Goal: Information Seeking & Learning: Learn about a topic

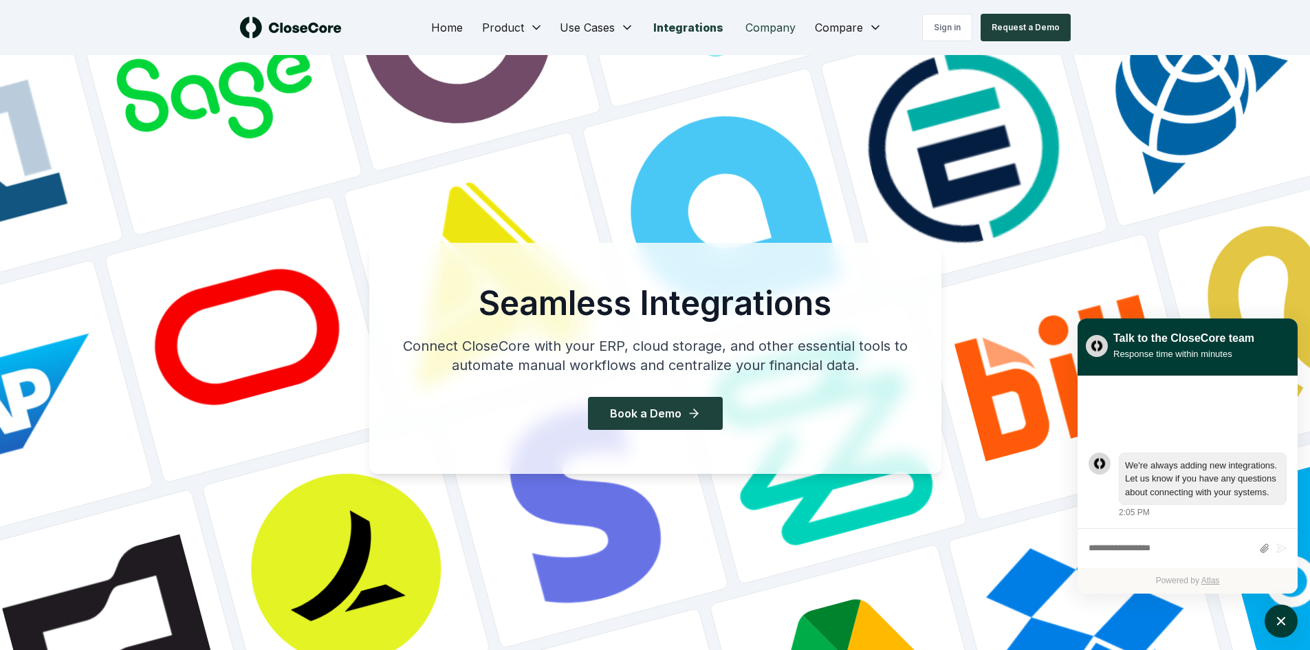
click at [772, 27] on link "Company" at bounding box center [771, 28] width 72 height 28
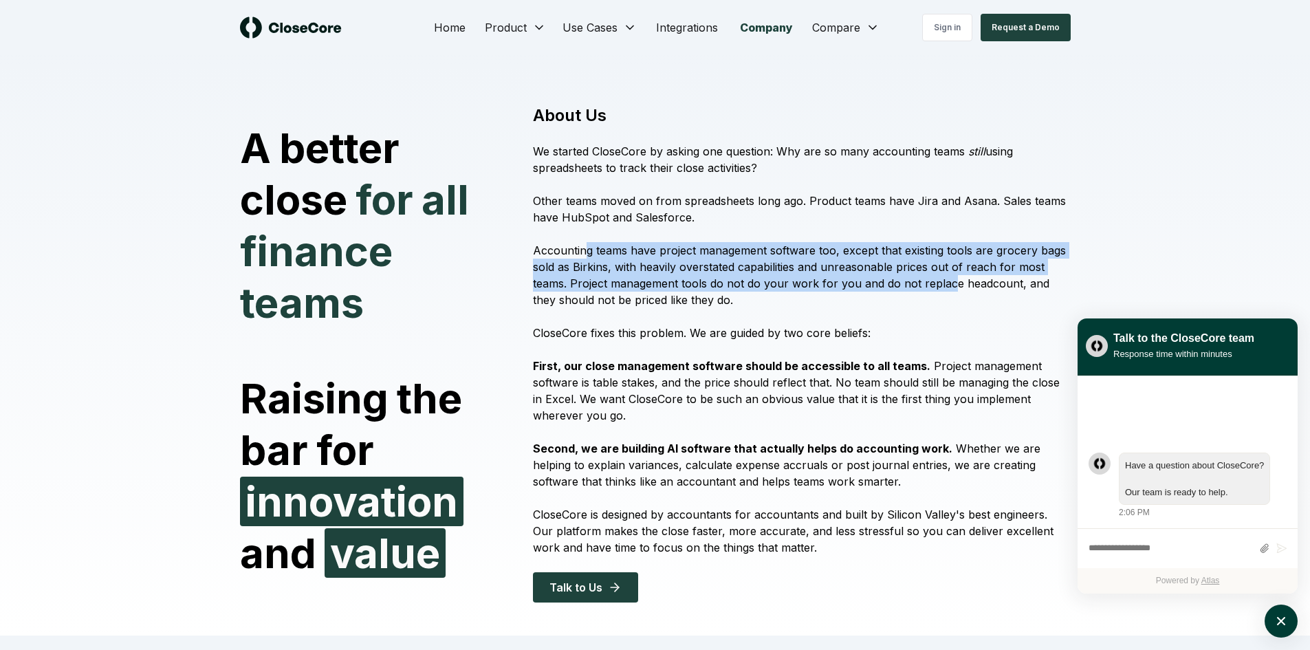
drag, startPoint x: 583, startPoint y: 248, endPoint x: 946, endPoint y: 285, distance: 365.1
click at [946, 285] on p "Accounting teams have project management software too, except that existing too…" at bounding box center [801, 275] width 537 height 66
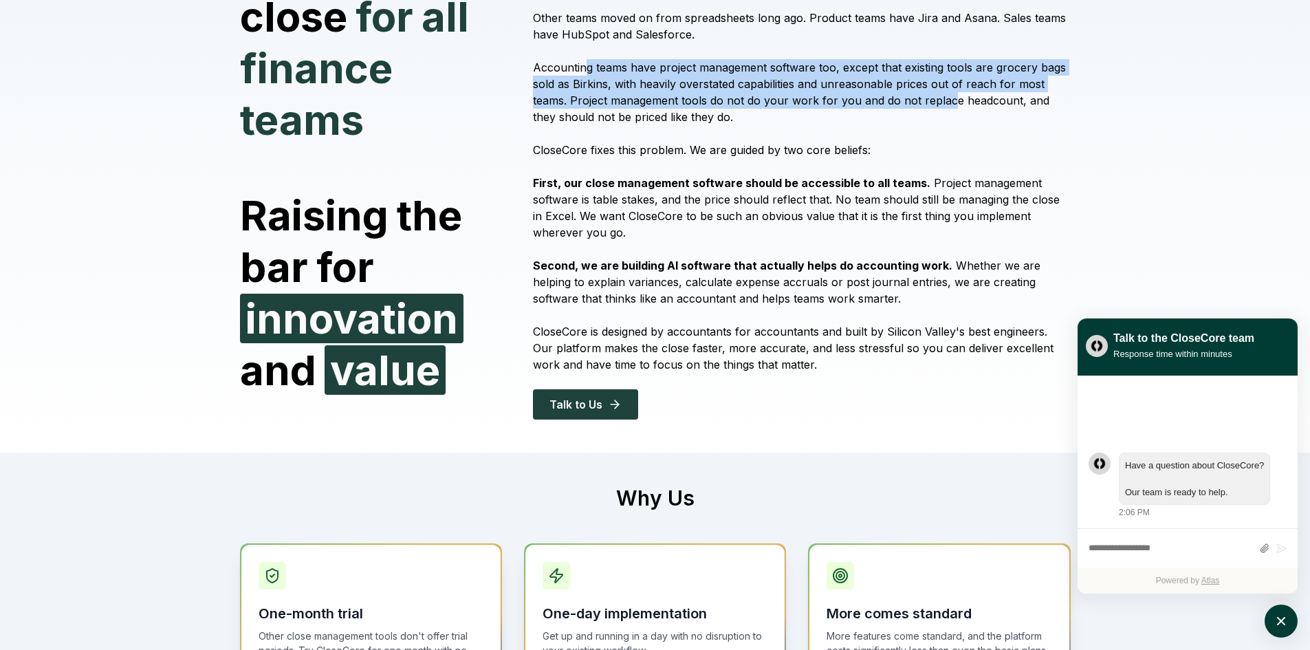
scroll to position [206, 0]
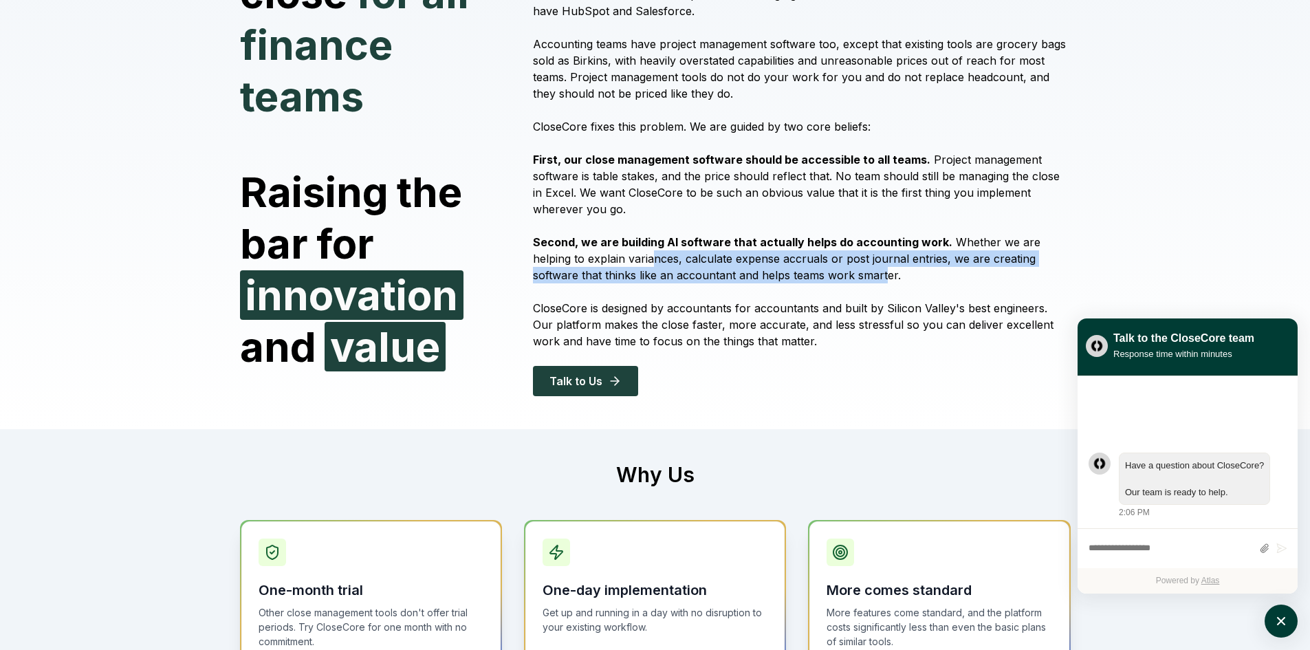
drag, startPoint x: 614, startPoint y: 260, endPoint x: 812, endPoint y: 268, distance: 198.3
click at [812, 268] on p "Second, we are building AI software that actually helps do accounting work. Whe…" at bounding box center [801, 259] width 537 height 50
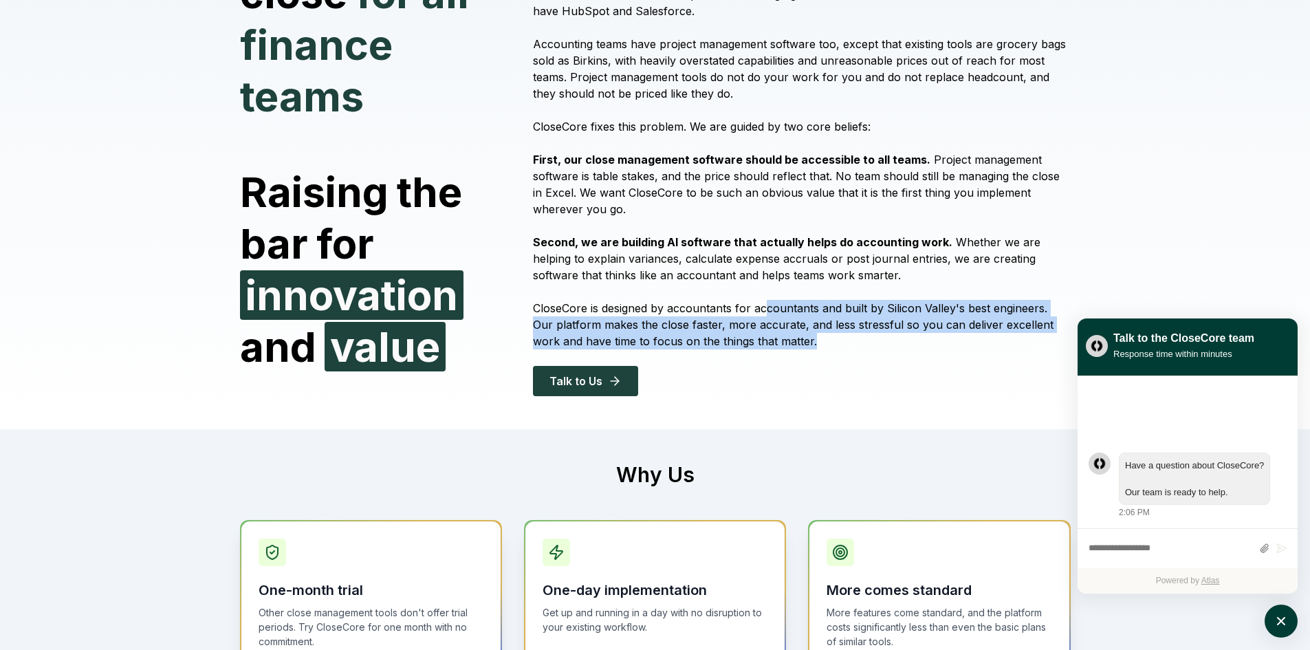
drag, startPoint x: 764, startPoint y: 311, endPoint x: 783, endPoint y: 338, distance: 33.2
click at [783, 338] on p "CloseCore is designed by accountants for accountants and built by Silicon Valle…" at bounding box center [801, 325] width 537 height 50
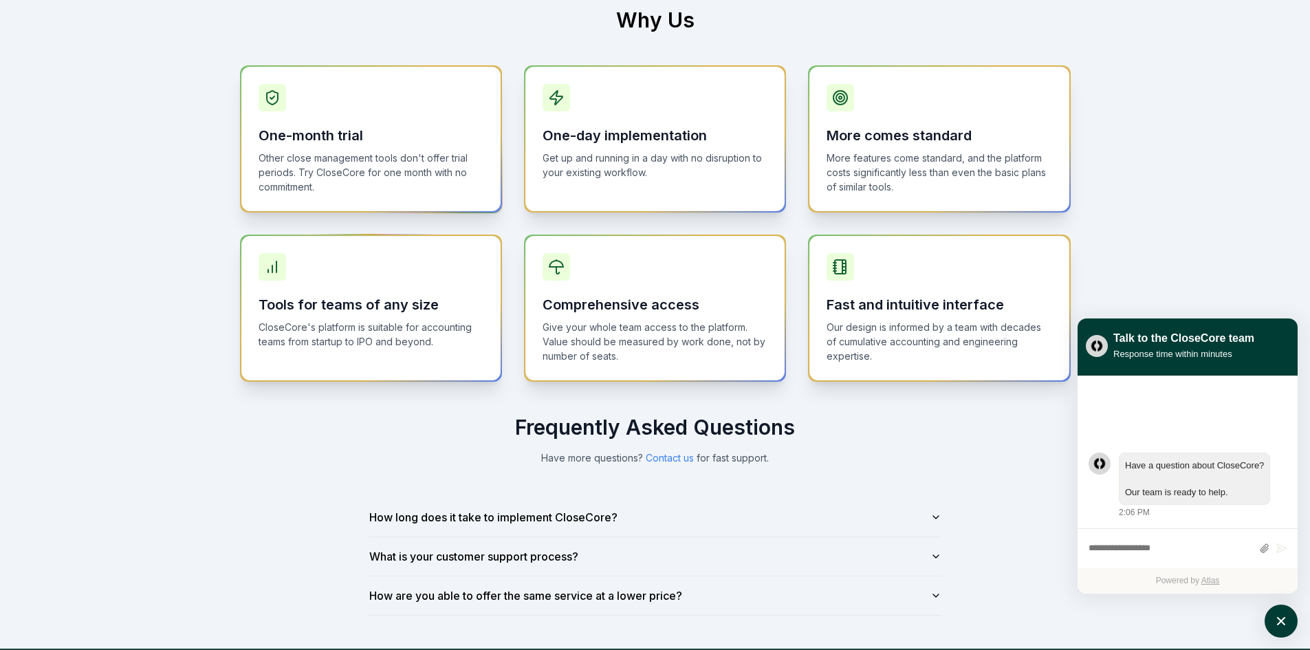
scroll to position [688, 0]
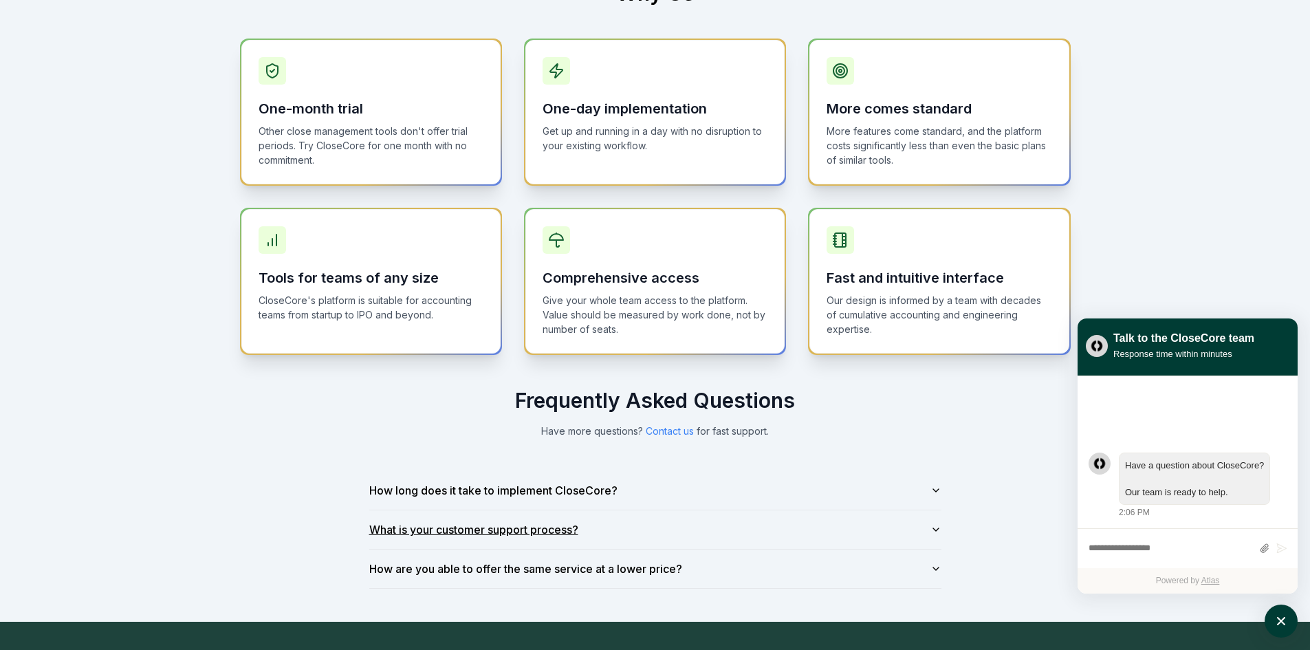
click at [633, 529] on button "What is your customer support process?" at bounding box center [655, 529] width 572 height 39
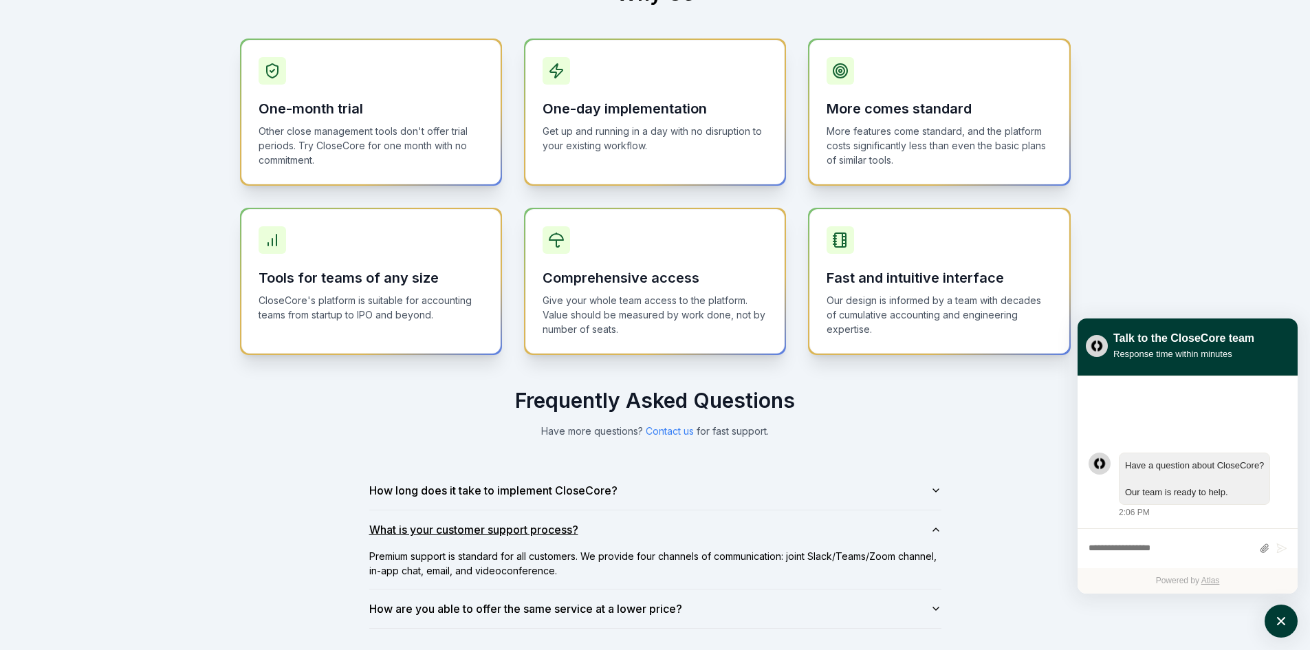
click at [656, 528] on button "What is your customer support process?" at bounding box center [655, 529] width 572 height 39
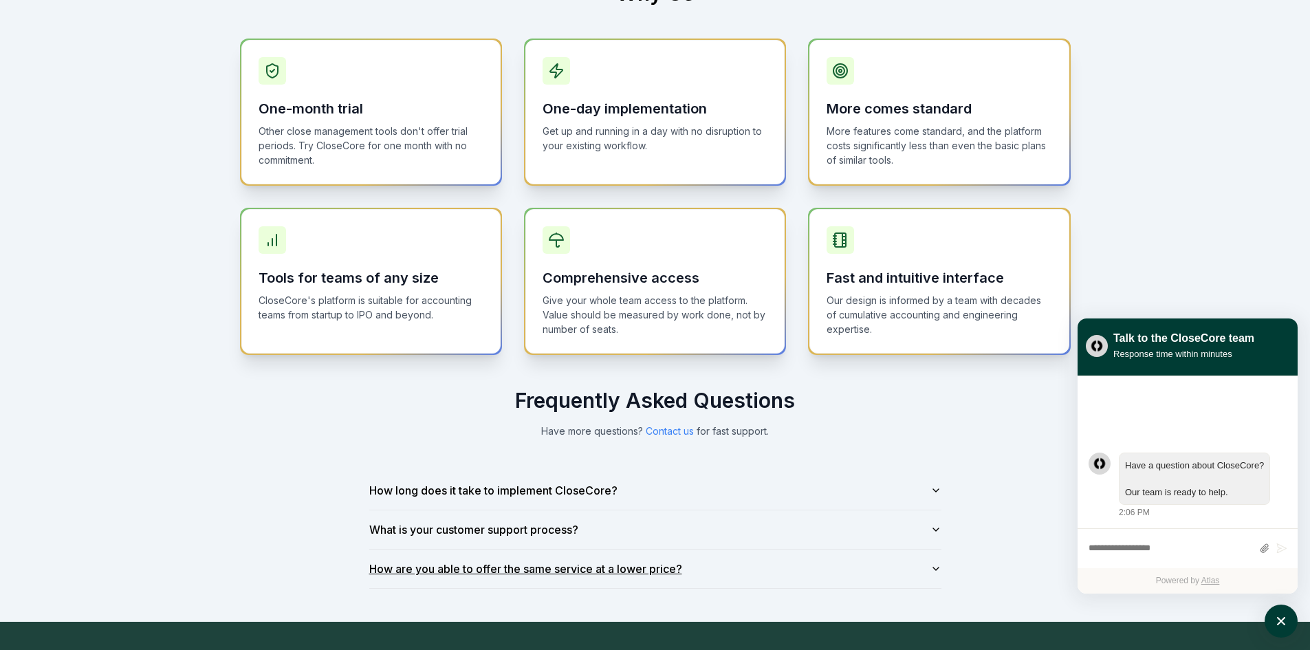
click at [716, 565] on button "How are you able to offer the same service at a lower price?" at bounding box center [655, 569] width 572 height 39
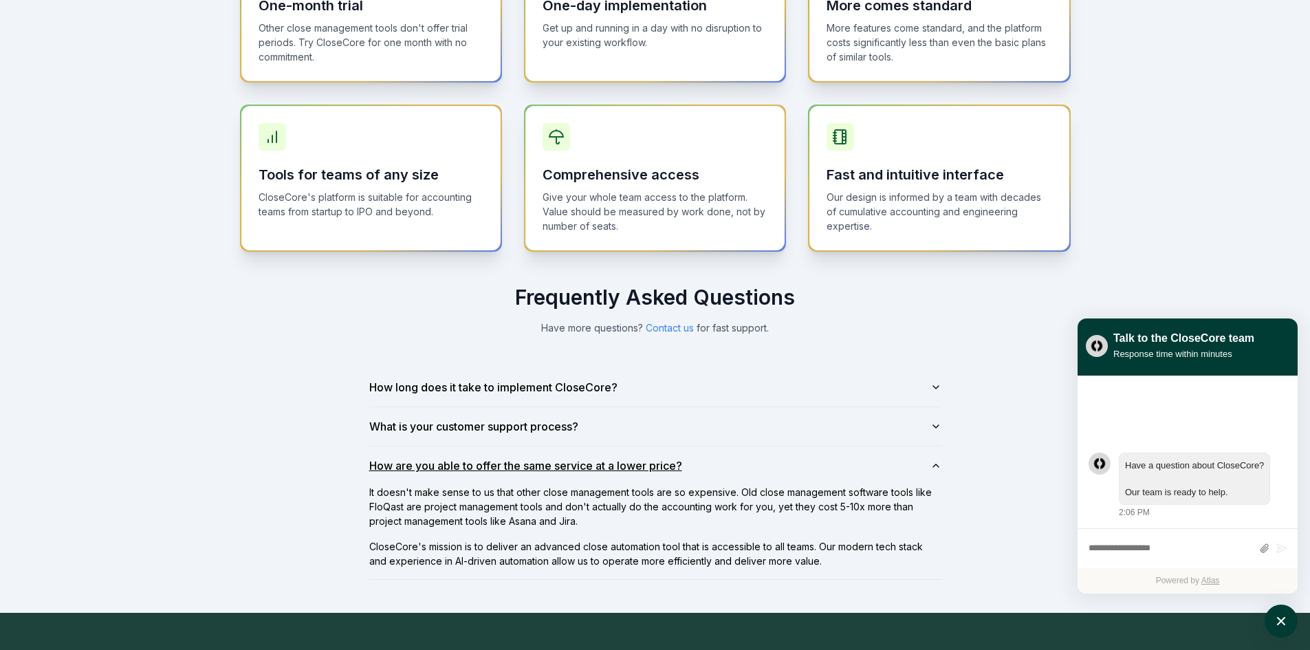
scroll to position [825, 0]
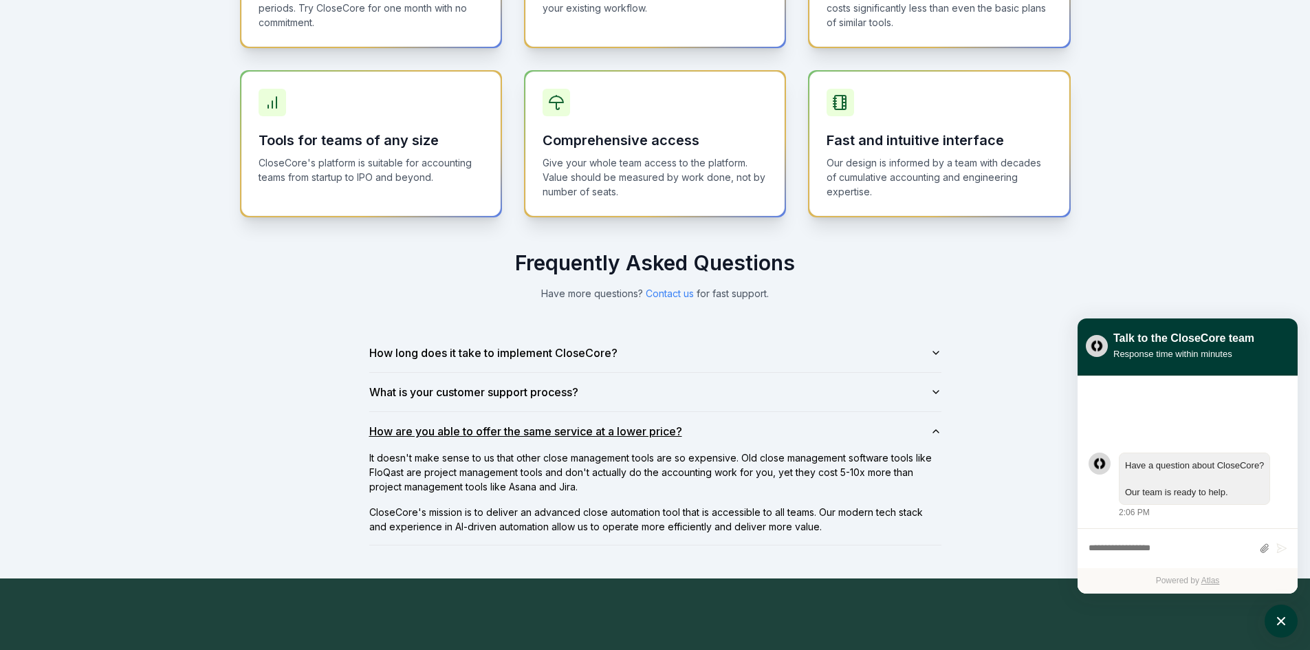
click at [776, 421] on button "How are you able to offer the same service at a lower price?" at bounding box center [655, 431] width 572 height 39
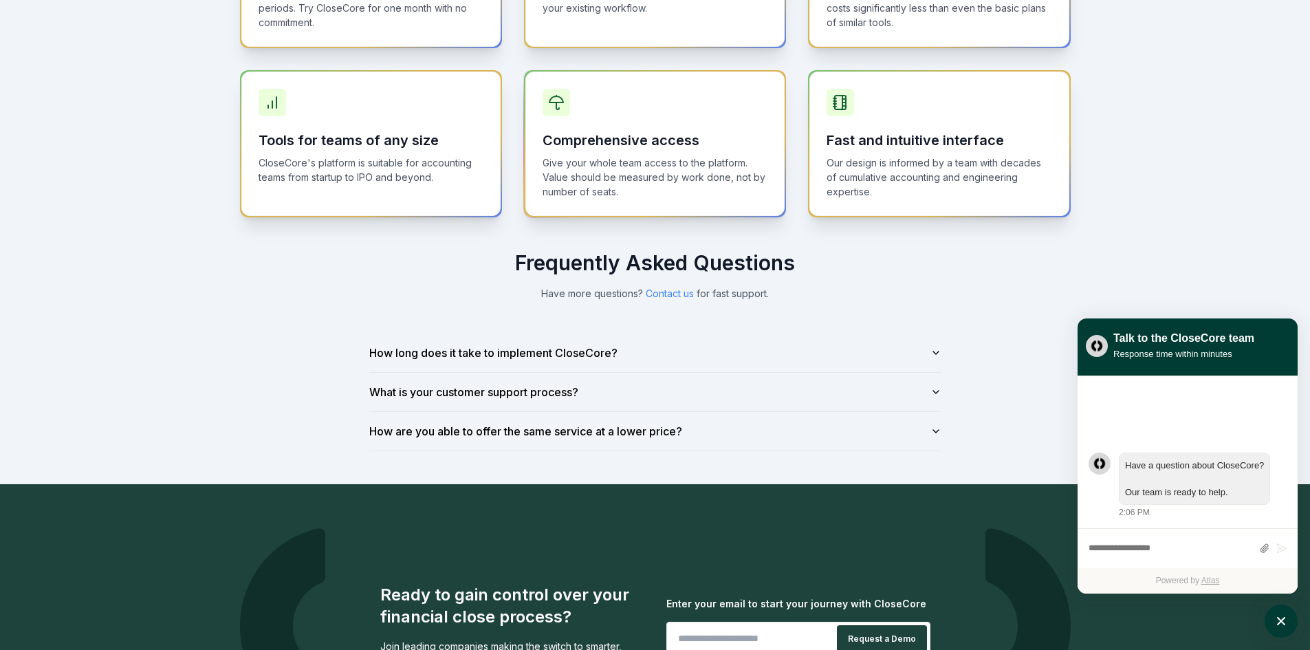
click at [572, 162] on p "Give your whole team access to the platform. Value should be measured by work d…" at bounding box center [655, 176] width 225 height 43
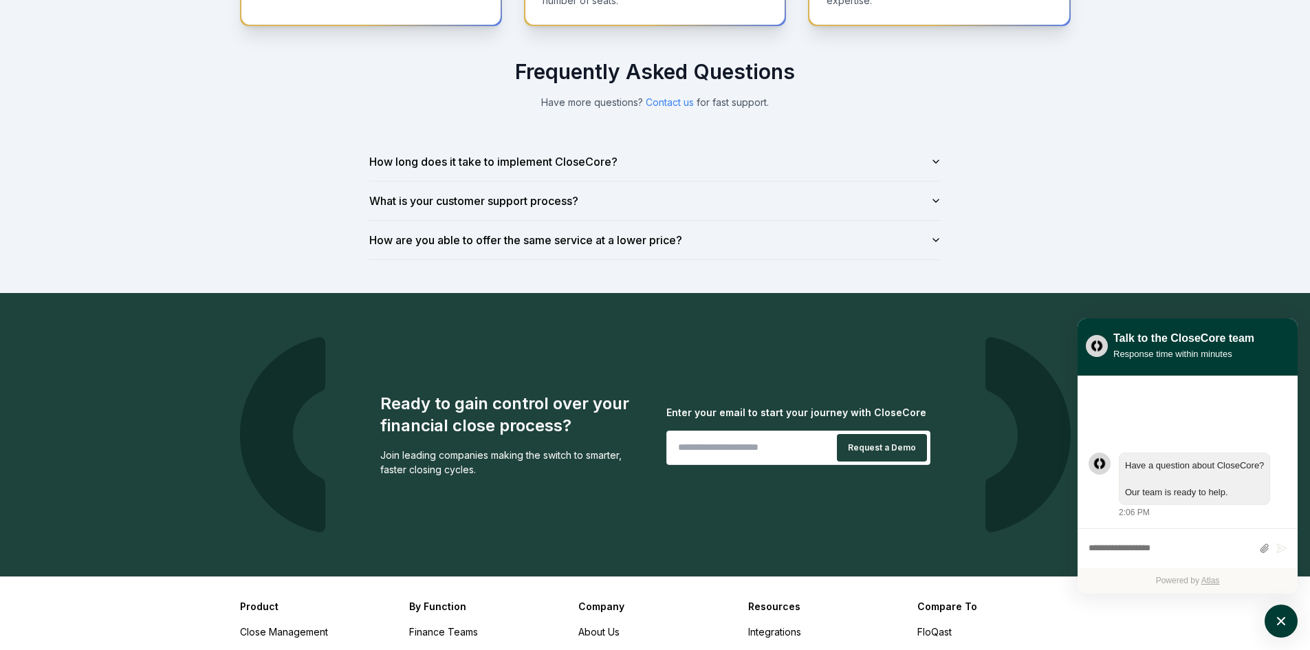
scroll to position [1032, 0]
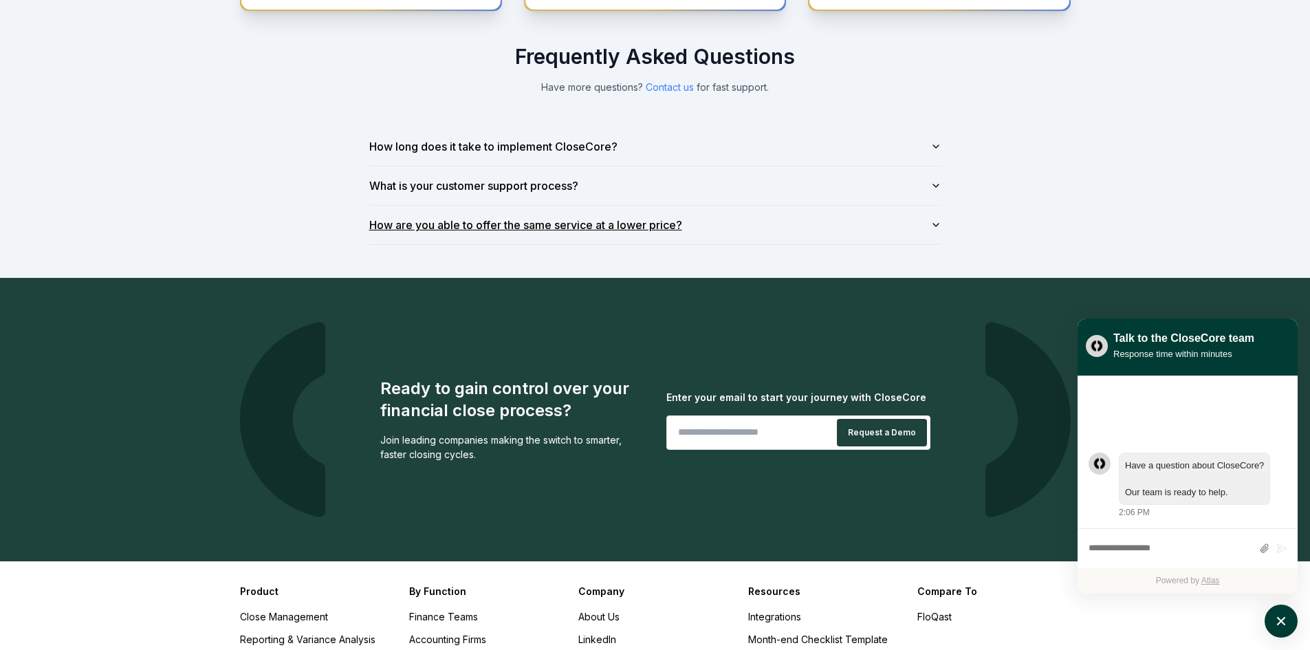
click at [383, 226] on button "How are you able to offer the same service at a lower price?" at bounding box center [655, 225] width 572 height 39
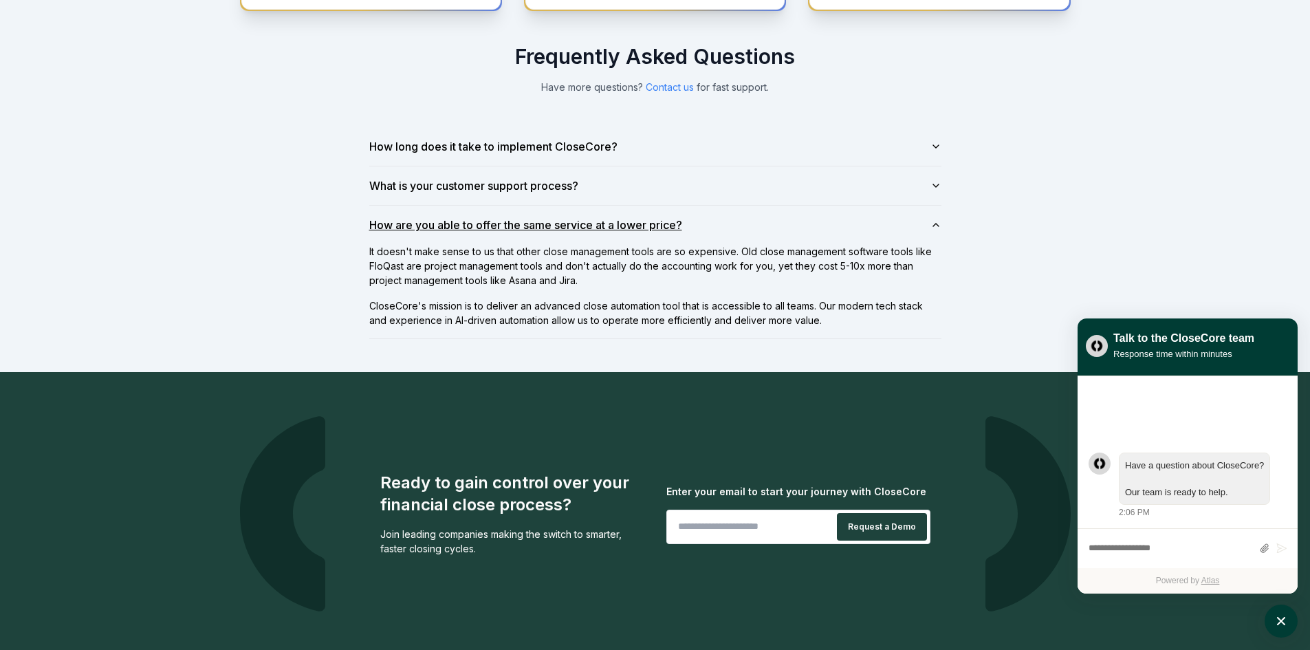
click at [398, 225] on button "How are you able to offer the same service at a lower price?" at bounding box center [655, 225] width 572 height 39
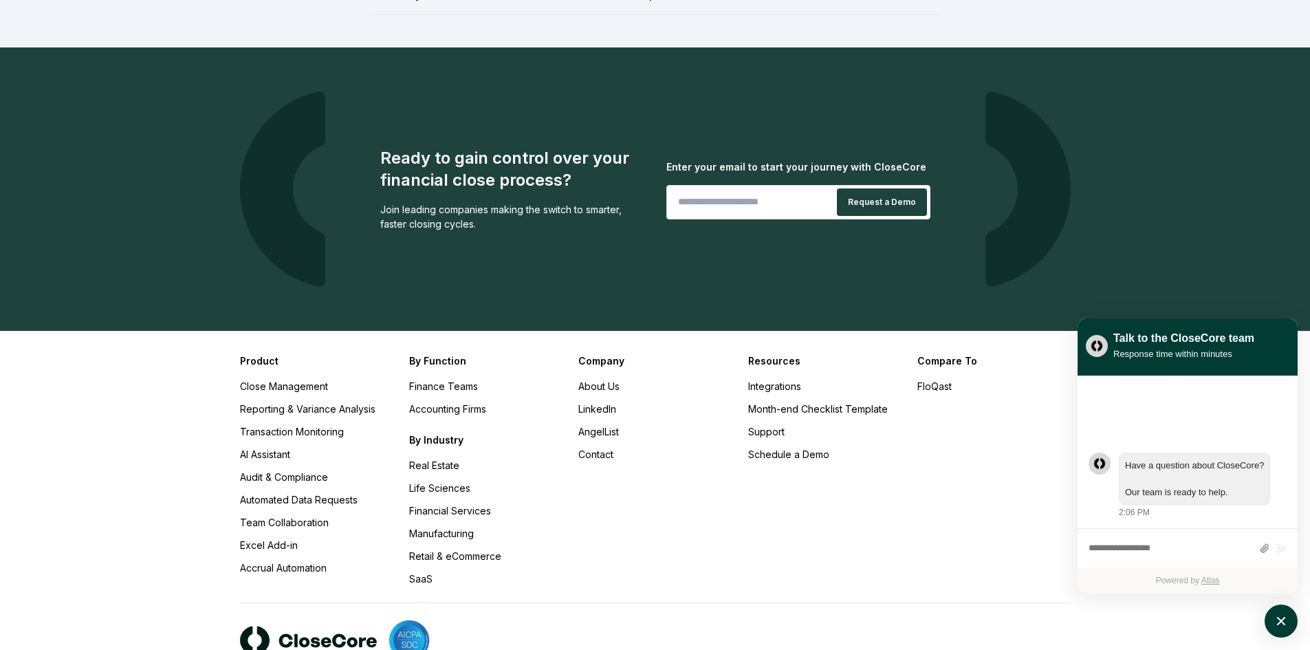
scroll to position [1327, 0]
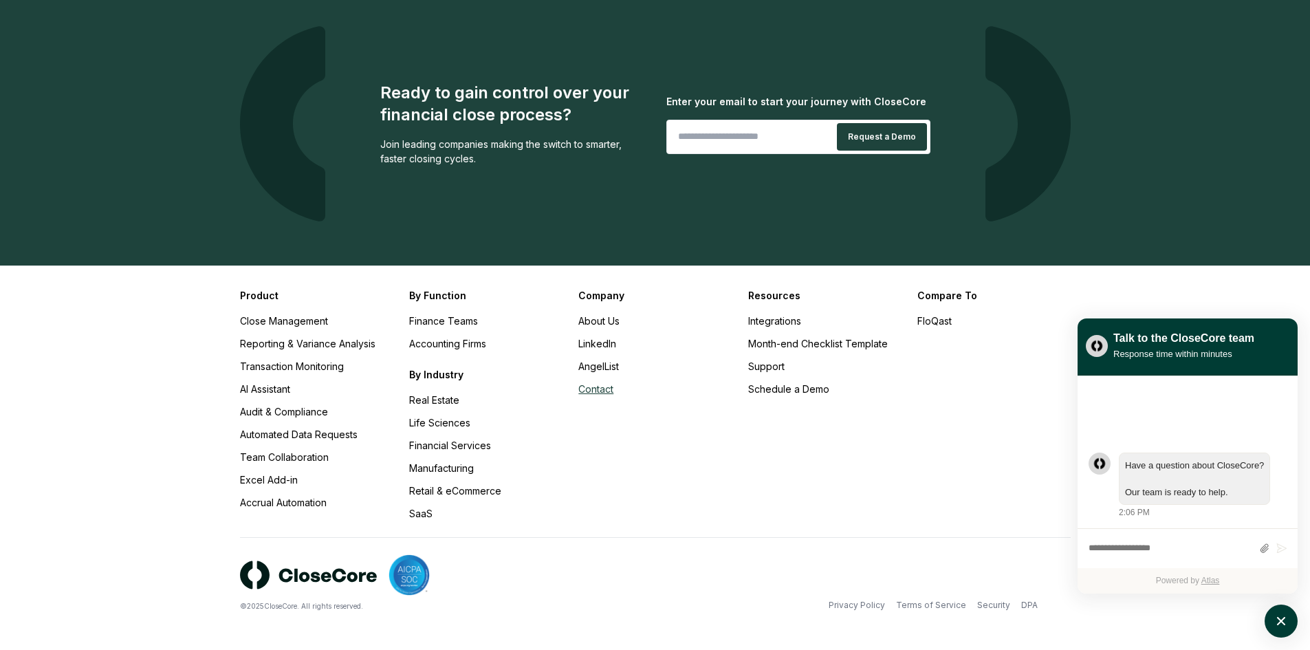
click at [608, 388] on link "Contact" at bounding box center [595, 389] width 35 height 12
click at [935, 319] on link "FloQast" at bounding box center [935, 321] width 34 height 12
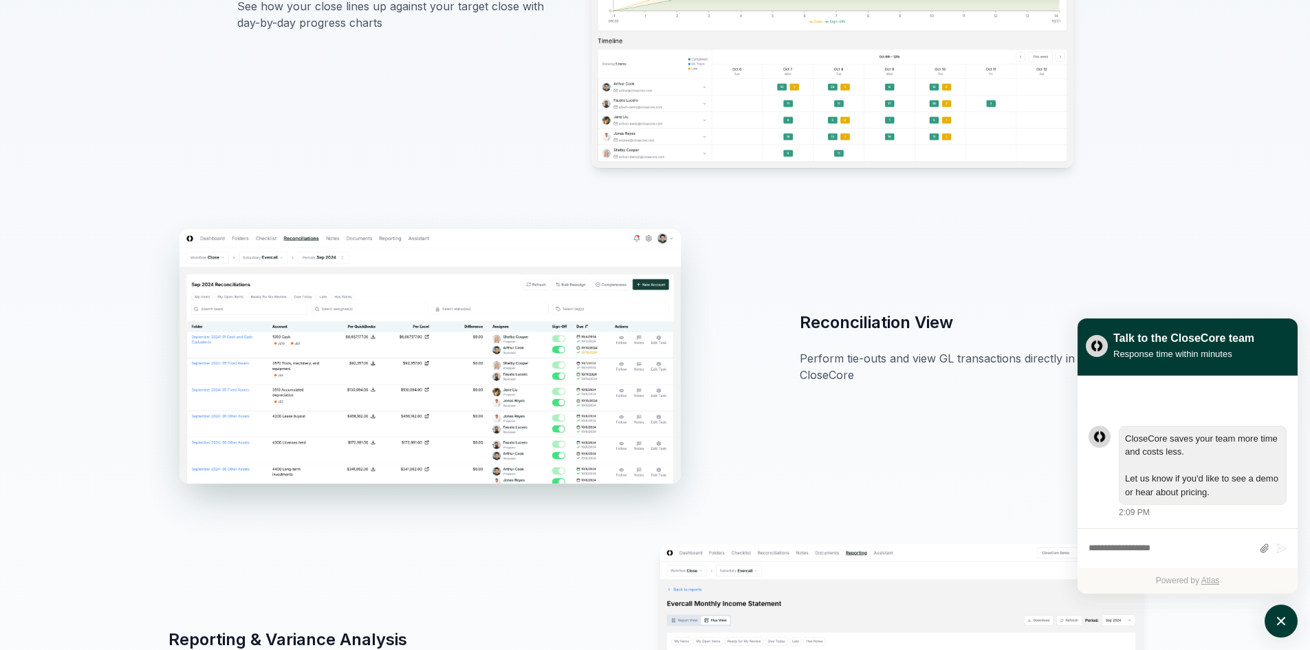
scroll to position [1376, 0]
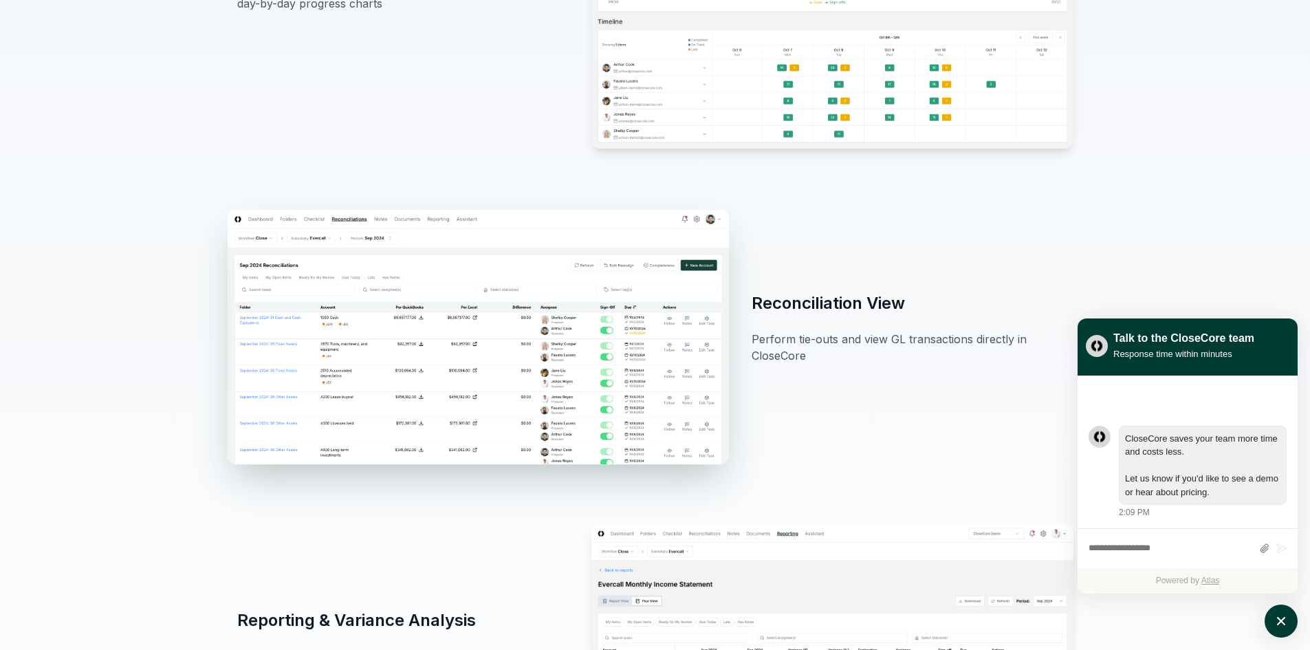
click at [477, 373] on img at bounding box center [477, 336] width 501 height 254
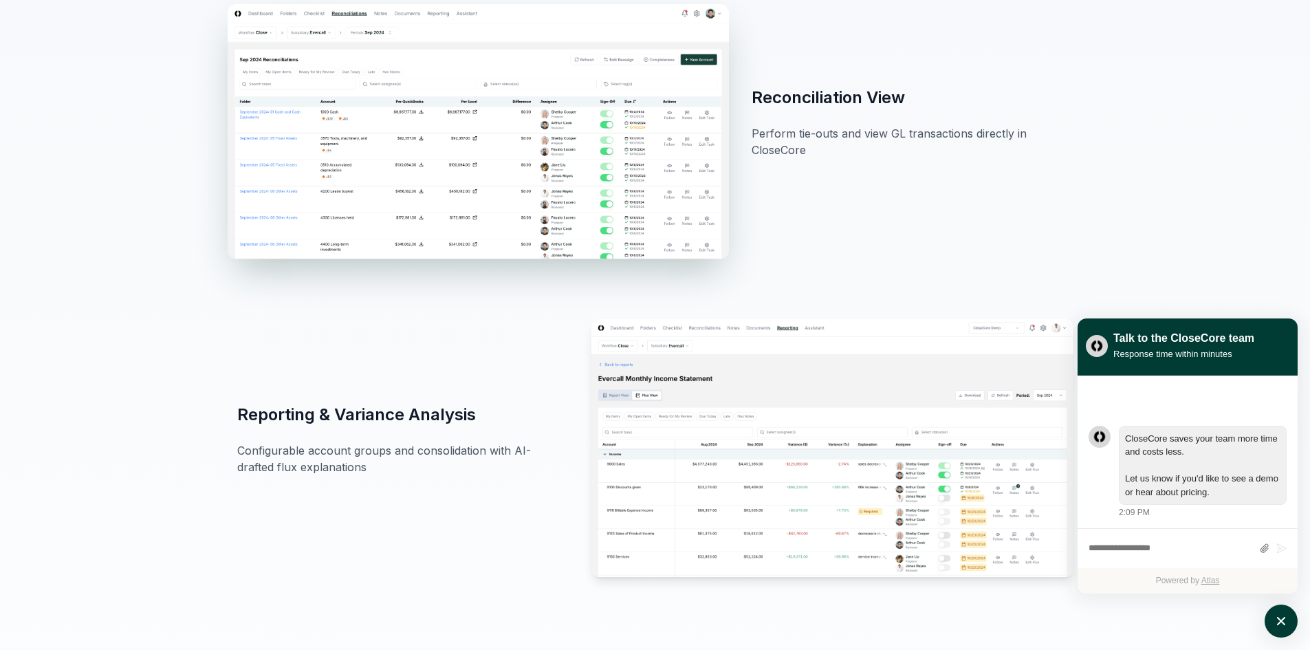
scroll to position [1582, 0]
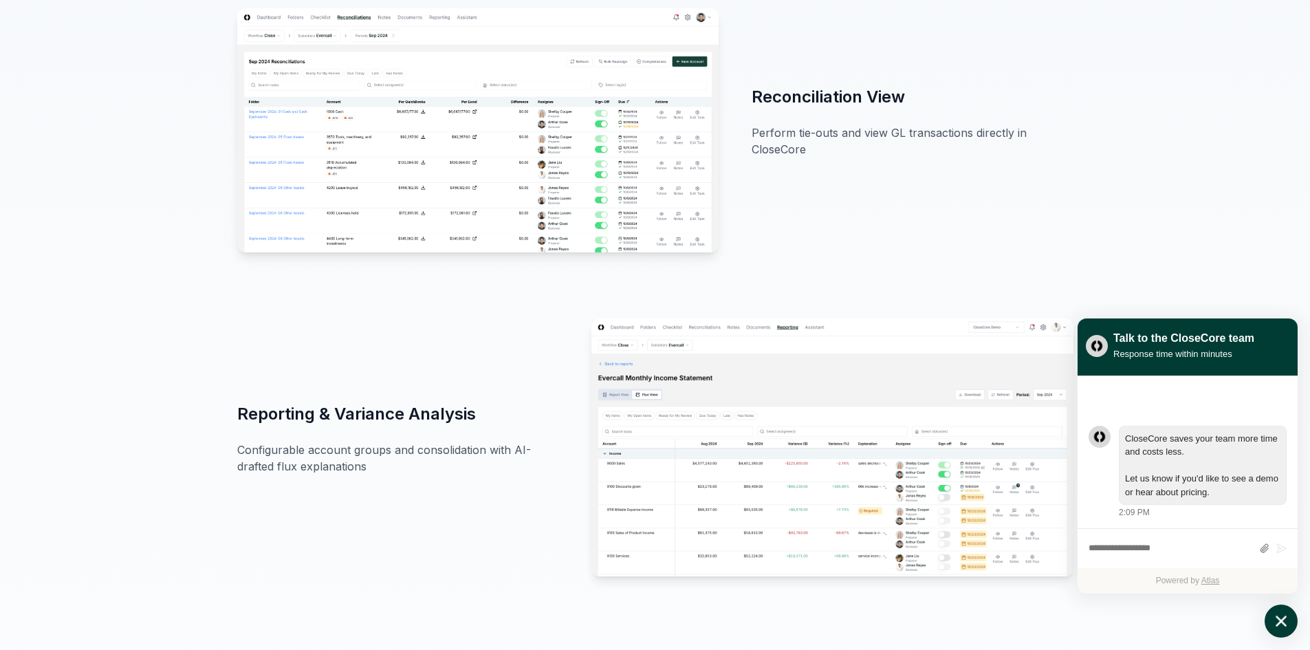
click at [1285, 617] on icon "atlas-launcher" at bounding box center [1281, 621] width 11 height 11
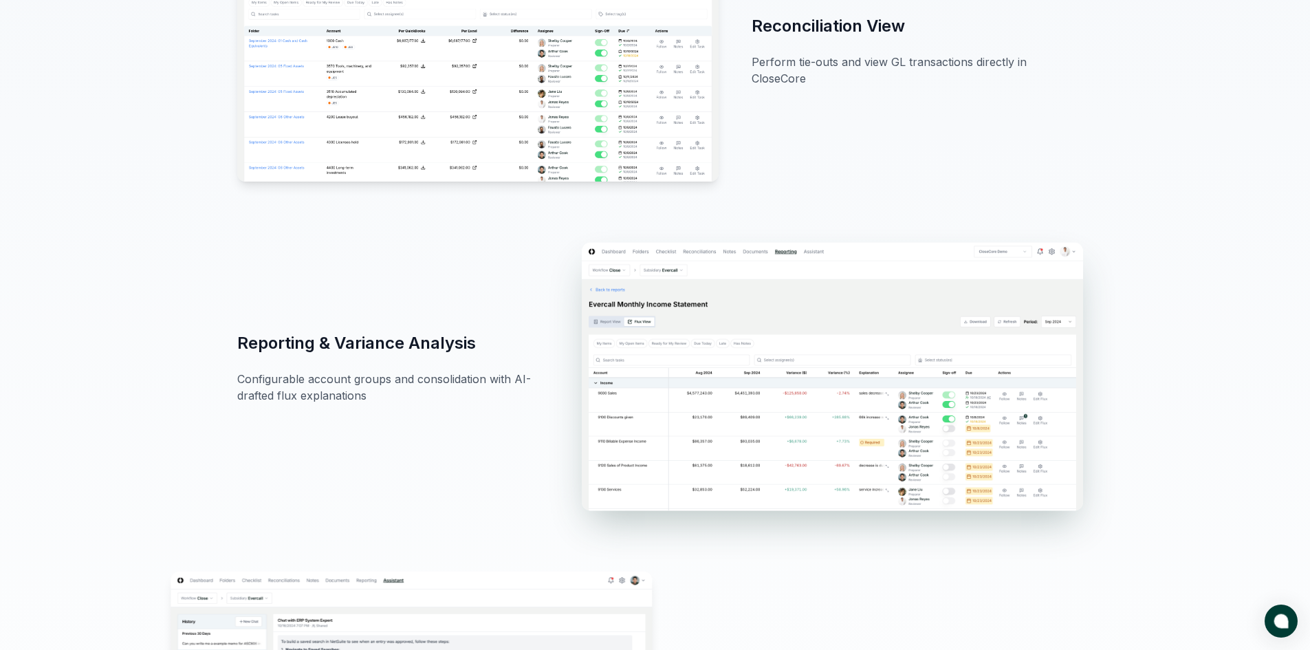
scroll to position [1719, 0]
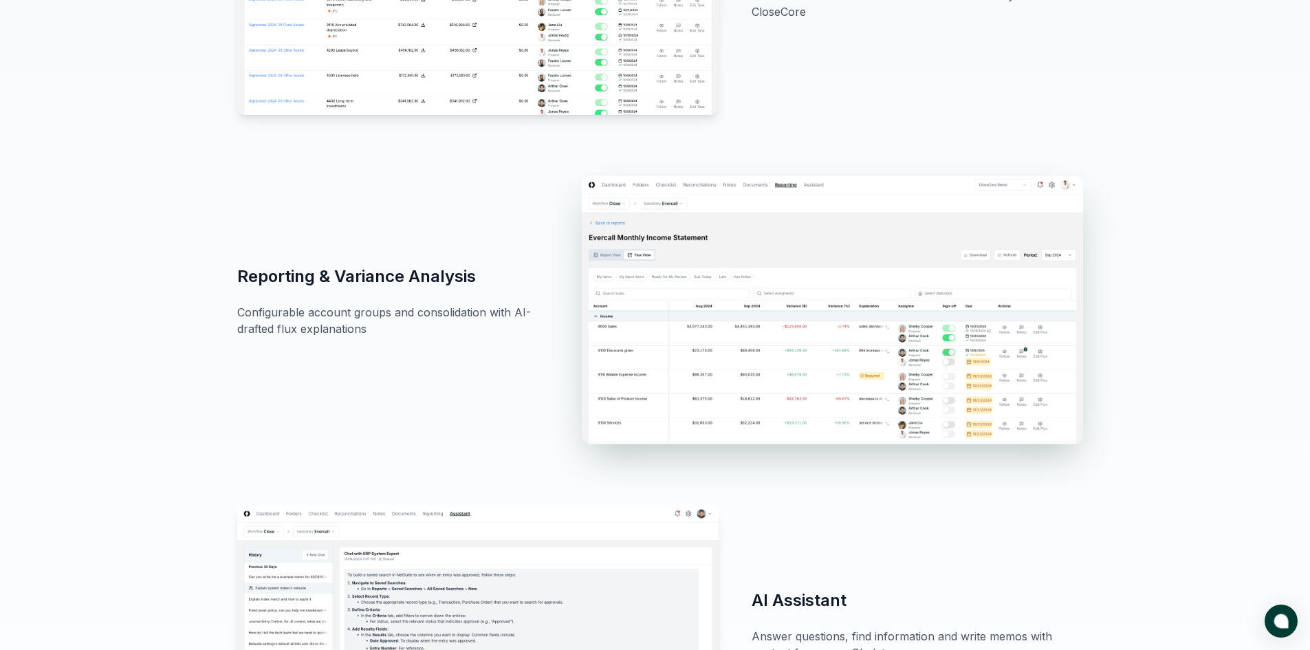
drag, startPoint x: 937, startPoint y: 371, endPoint x: 794, endPoint y: 372, distance: 142.4
click at [794, 372] on img at bounding box center [832, 310] width 501 height 268
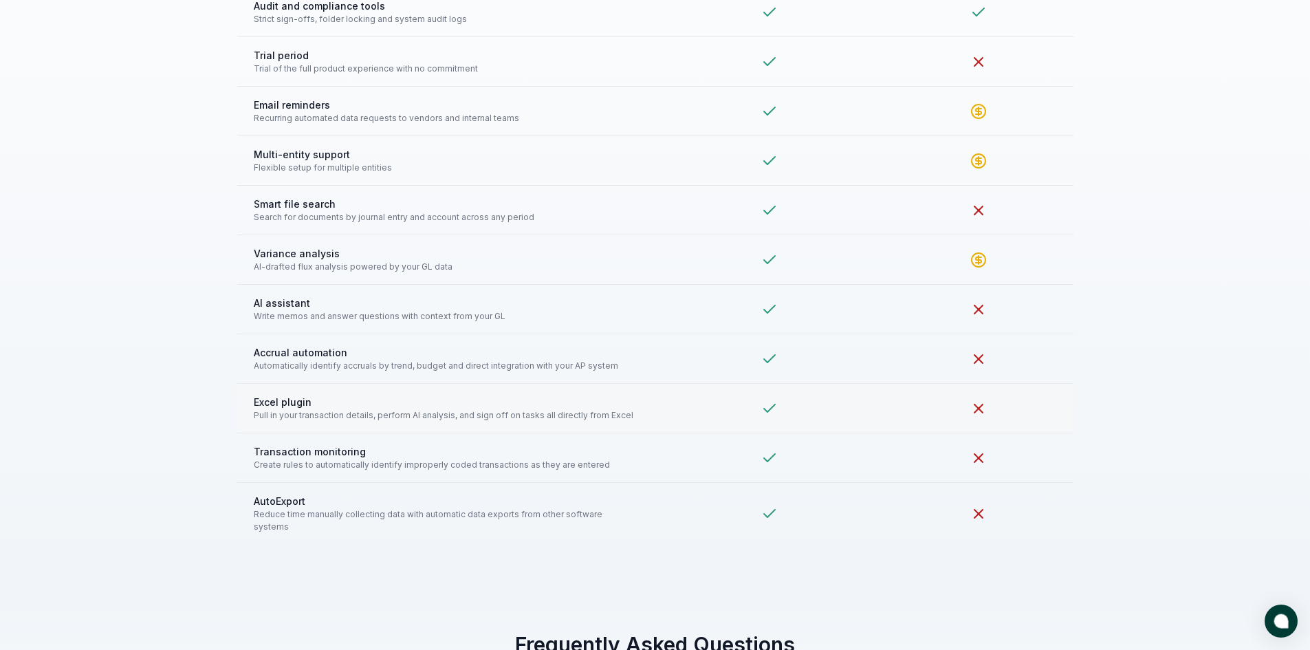
scroll to position [3164, 0]
click at [737, 506] on div at bounding box center [770, 513] width 196 height 17
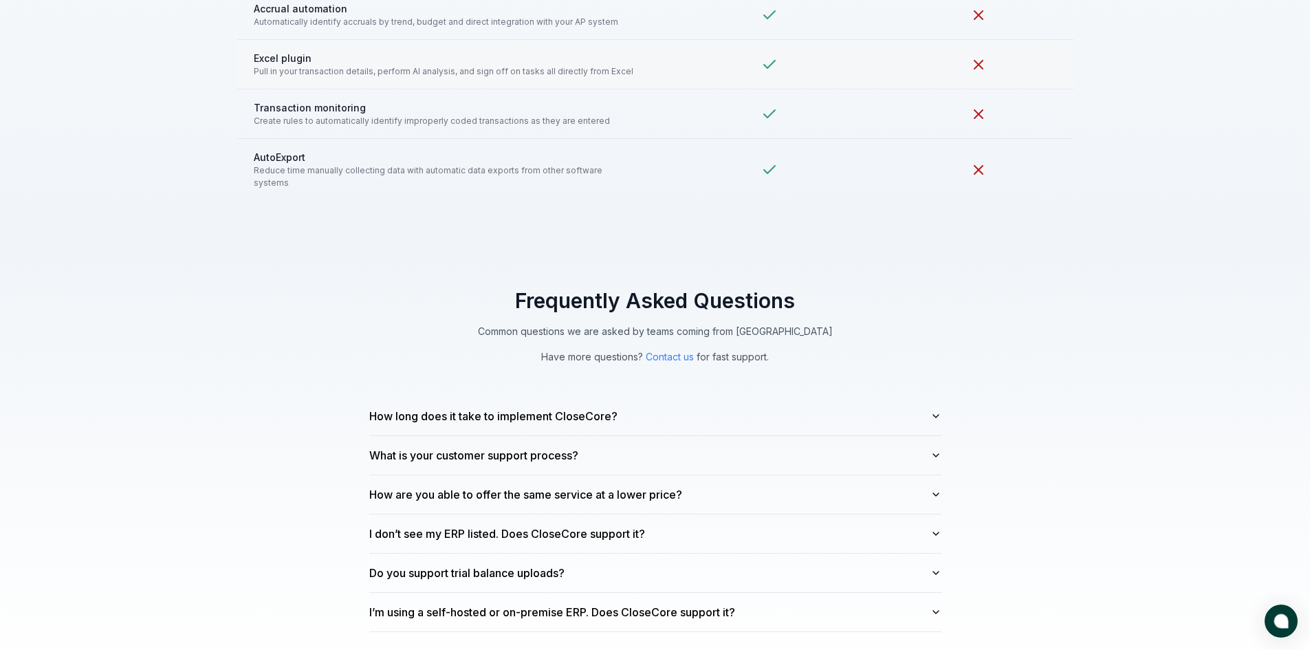
scroll to position [3508, 0]
click at [621, 514] on button "I don’t see my ERP listed. Does CloseCore support it?" at bounding box center [655, 533] width 572 height 39
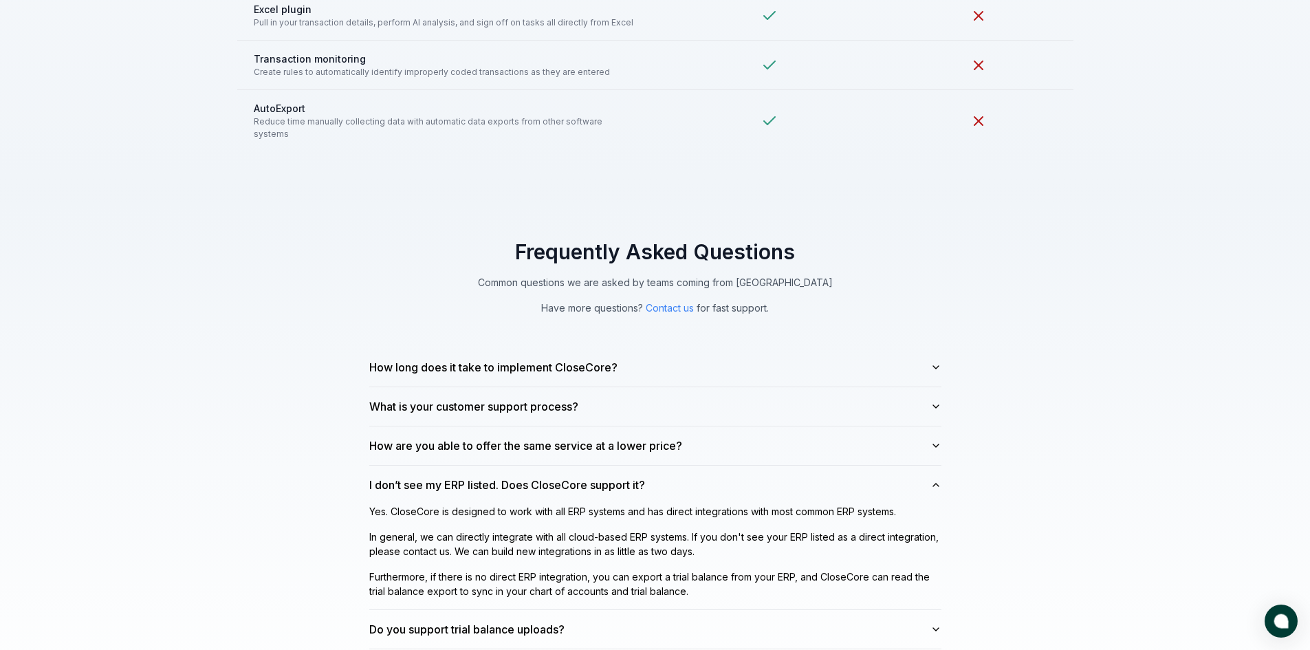
scroll to position [3645, 0]
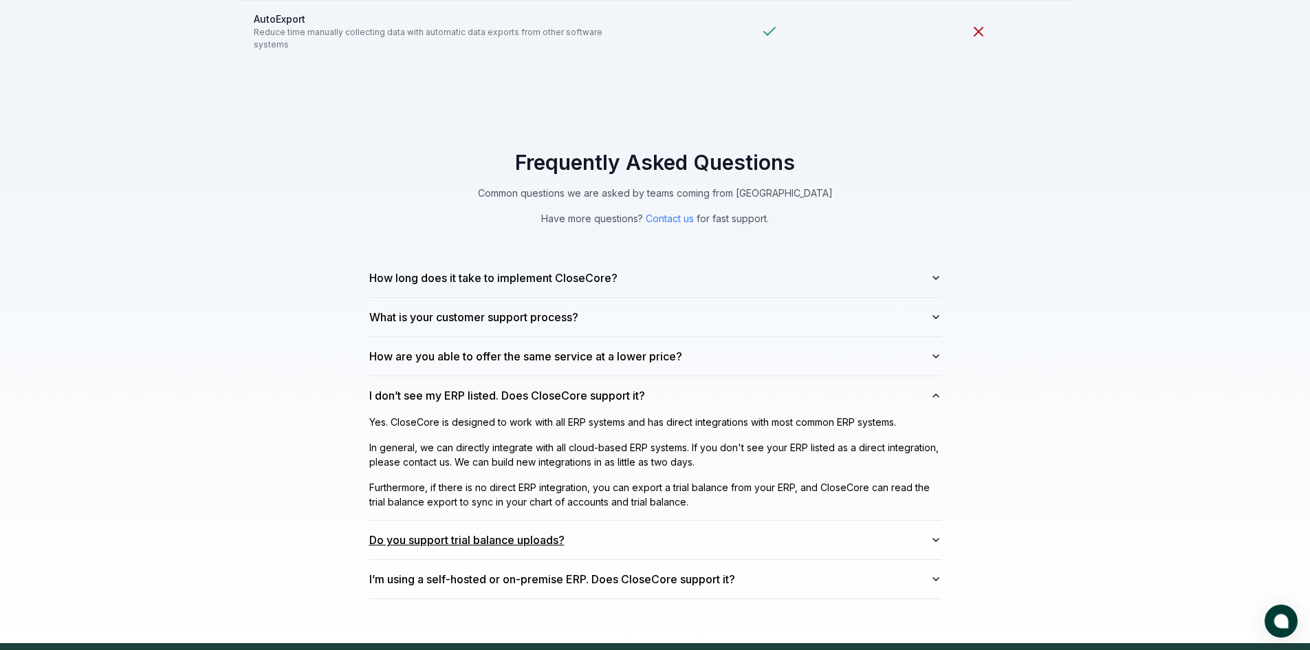
click at [639, 534] on button "Do you support trial balance uploads?" at bounding box center [655, 540] width 572 height 39
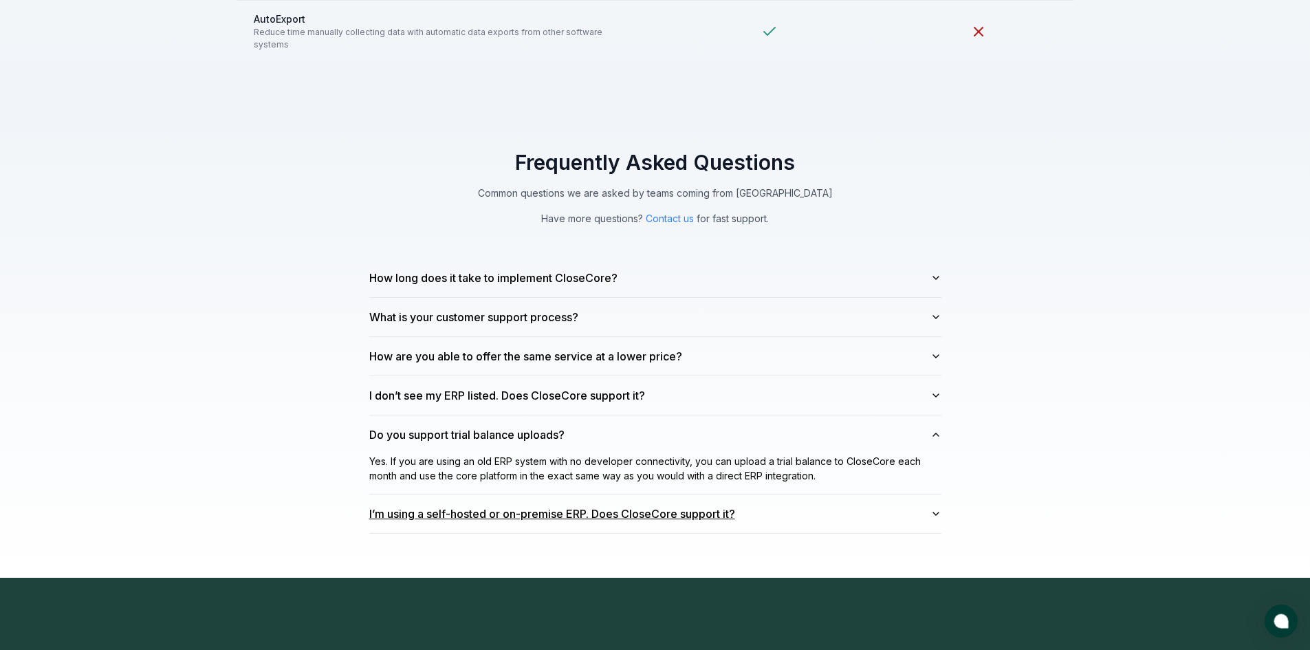
click at [795, 501] on button "I’m using a self-hosted or on-premise ERP. Does CloseCore support it?" at bounding box center [655, 514] width 572 height 39
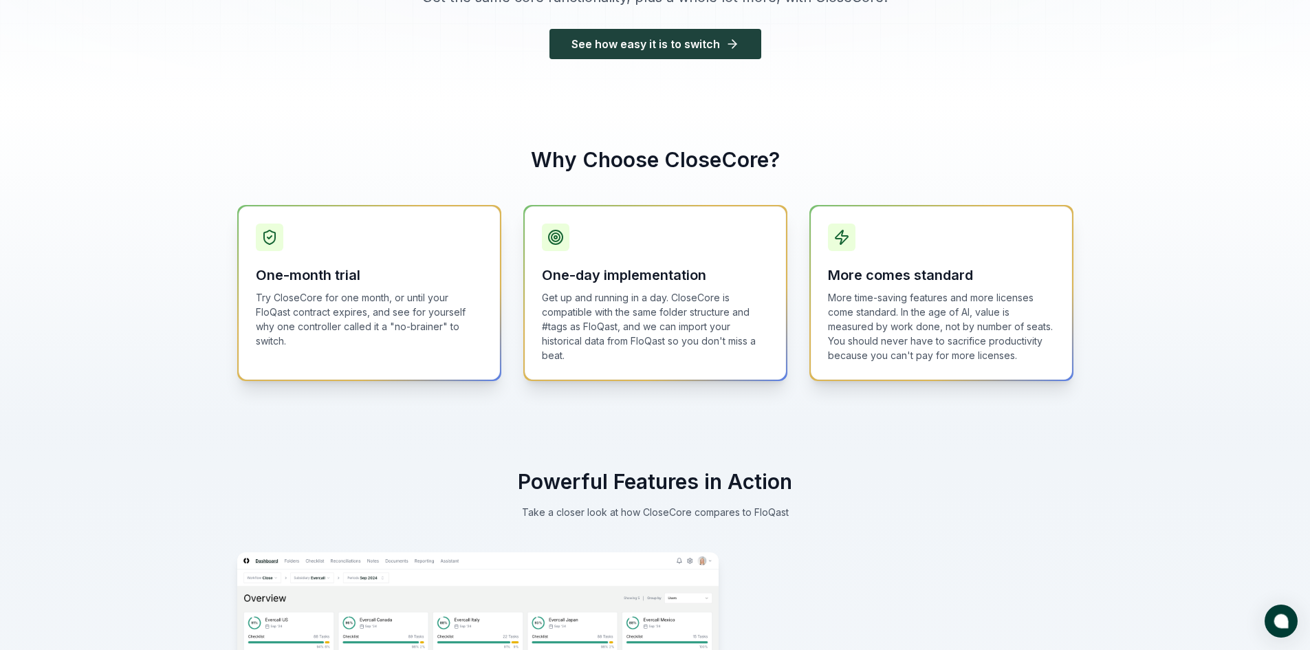
scroll to position [0, 0]
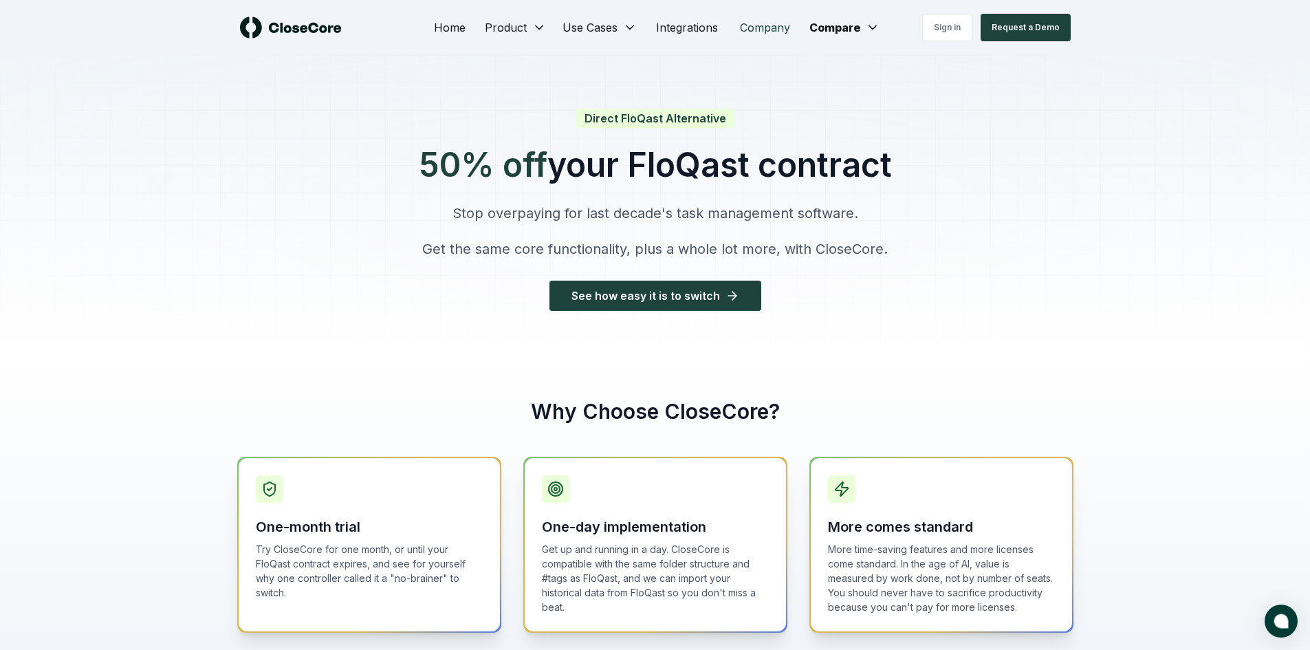
click at [765, 29] on link "Company" at bounding box center [765, 28] width 72 height 28
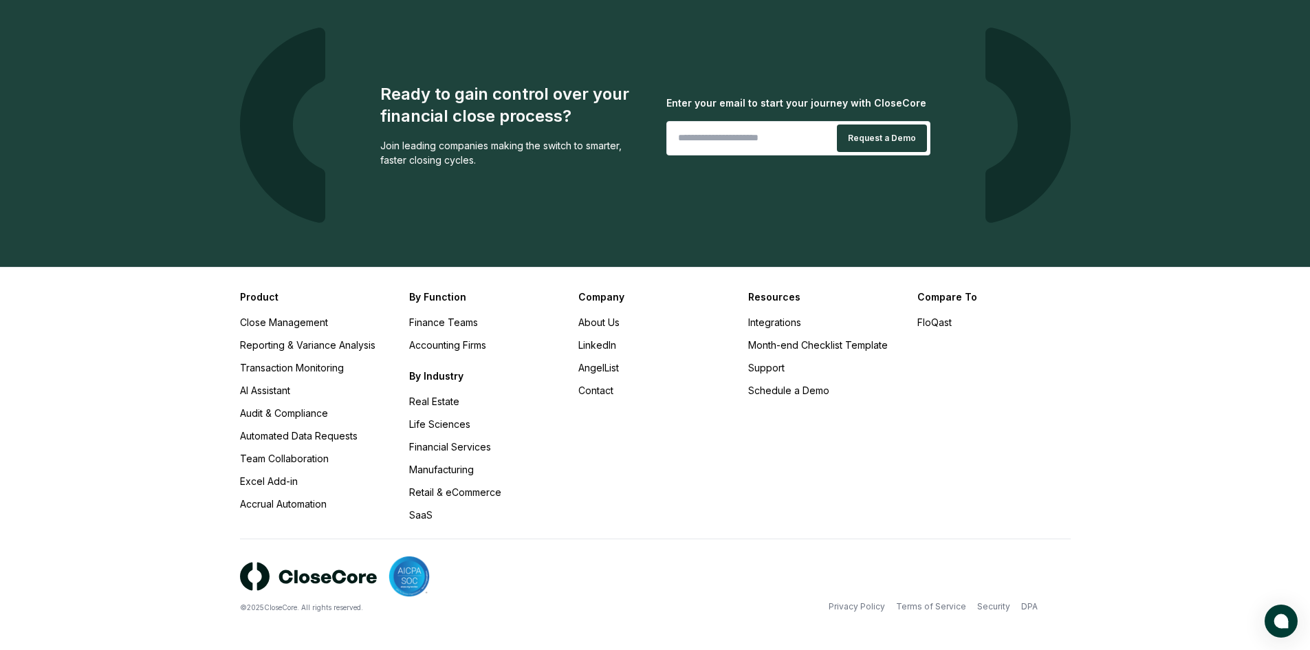
scroll to position [1327, 0]
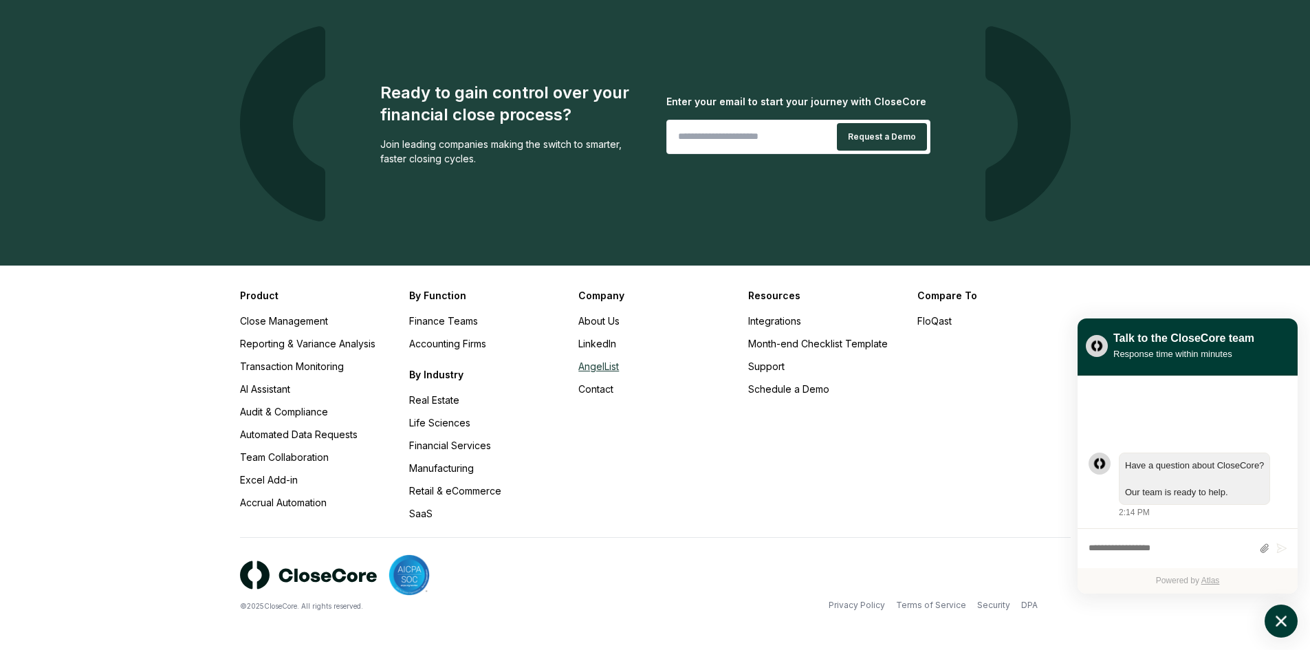
click at [609, 367] on link "AngelList" at bounding box center [598, 366] width 41 height 12
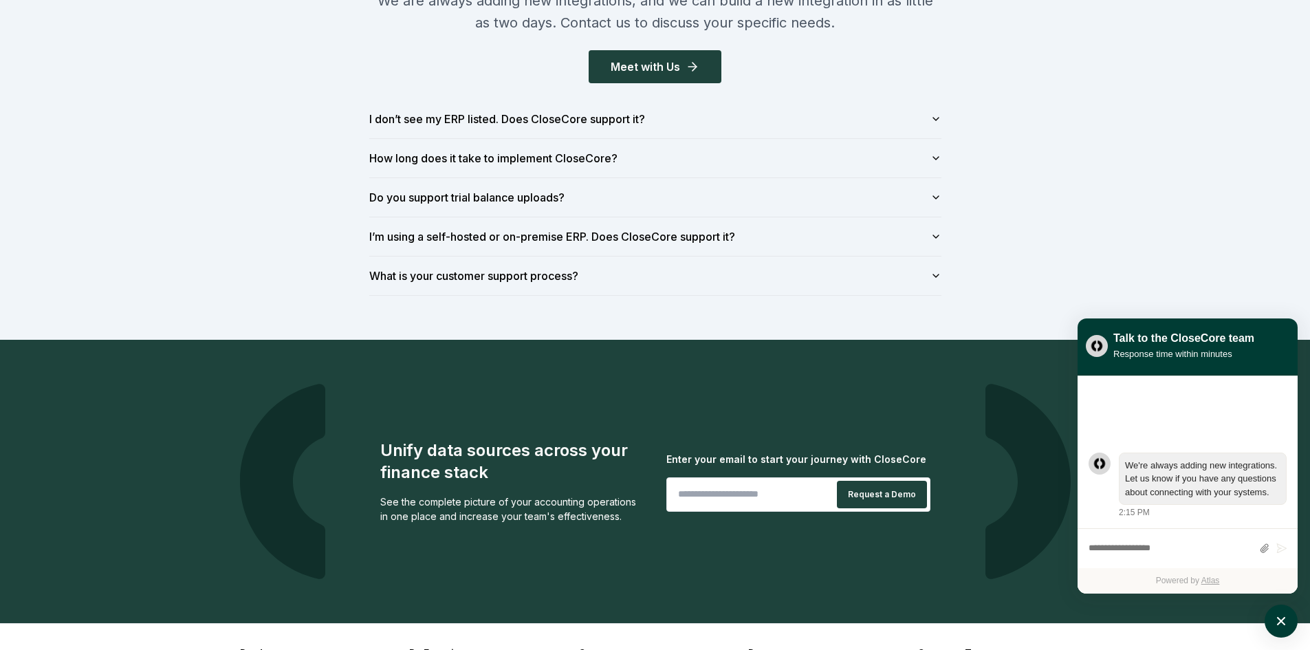
scroll to position [2146, 0]
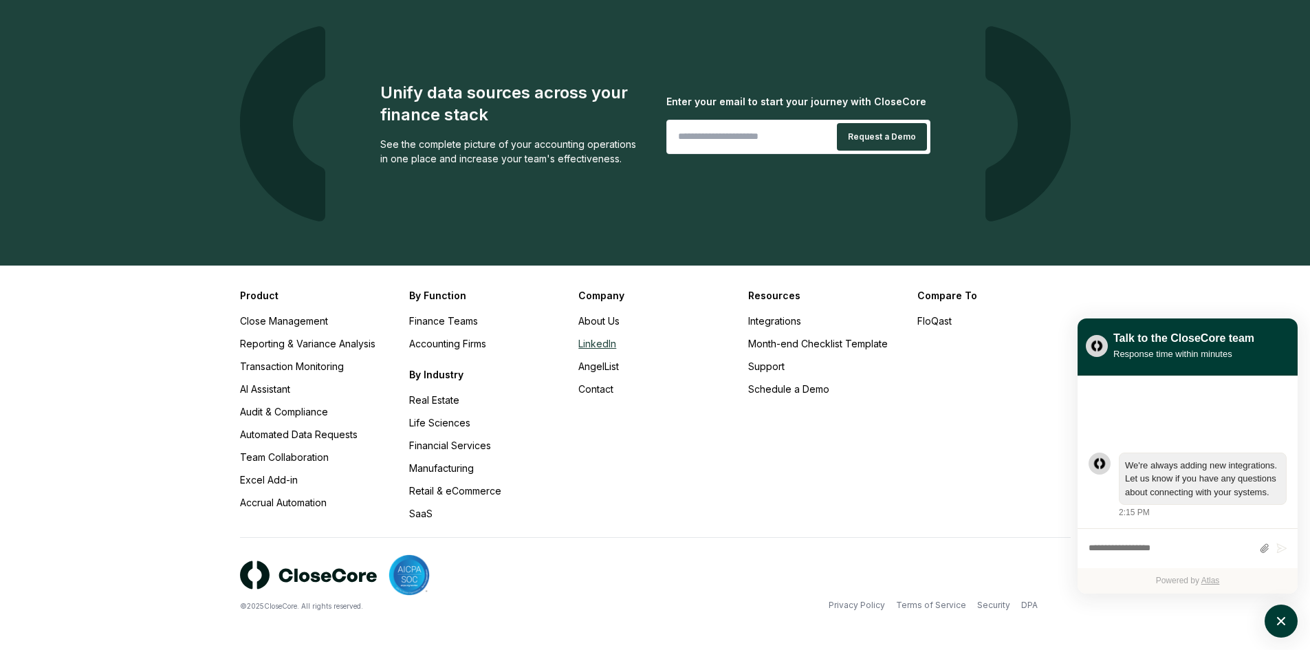
click at [586, 348] on link "LinkedIn" at bounding box center [597, 344] width 38 height 12
